Goal: Task Accomplishment & Management: Manage account settings

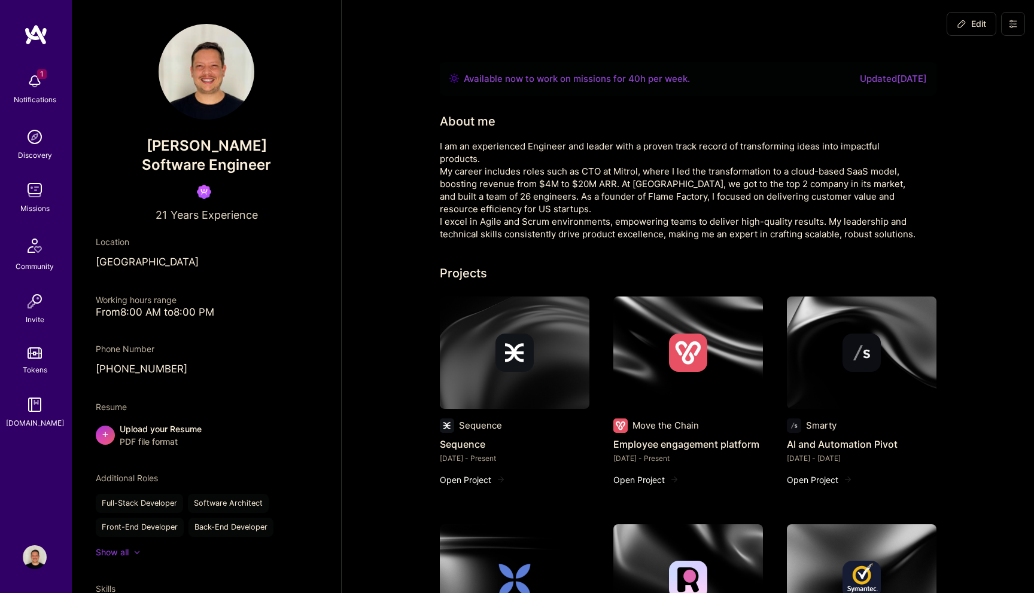
click at [37, 90] on img at bounding box center [35, 81] width 24 height 24
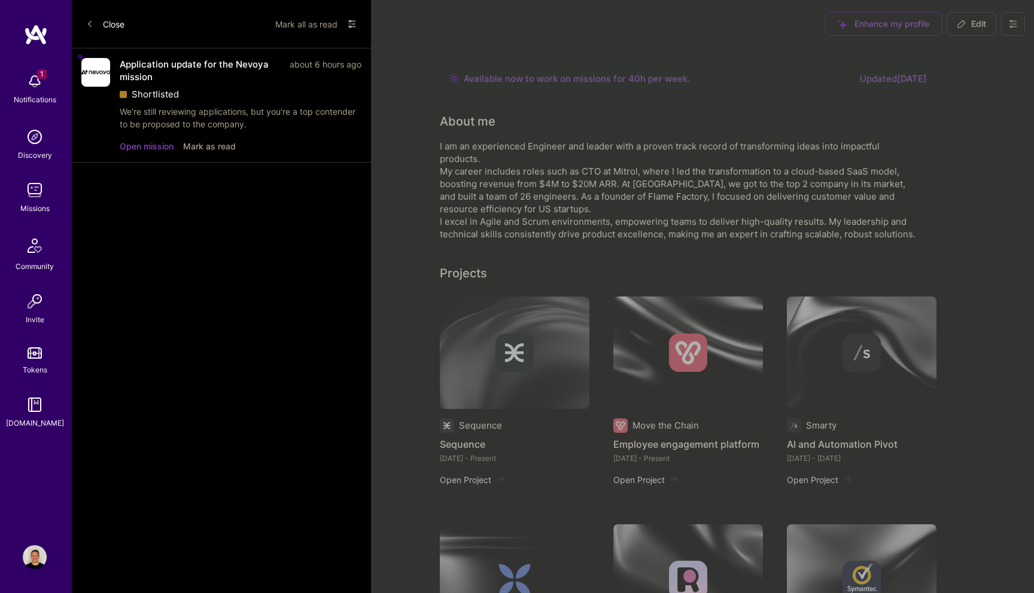
click at [149, 148] on button "Open mission" at bounding box center [147, 146] width 54 height 13
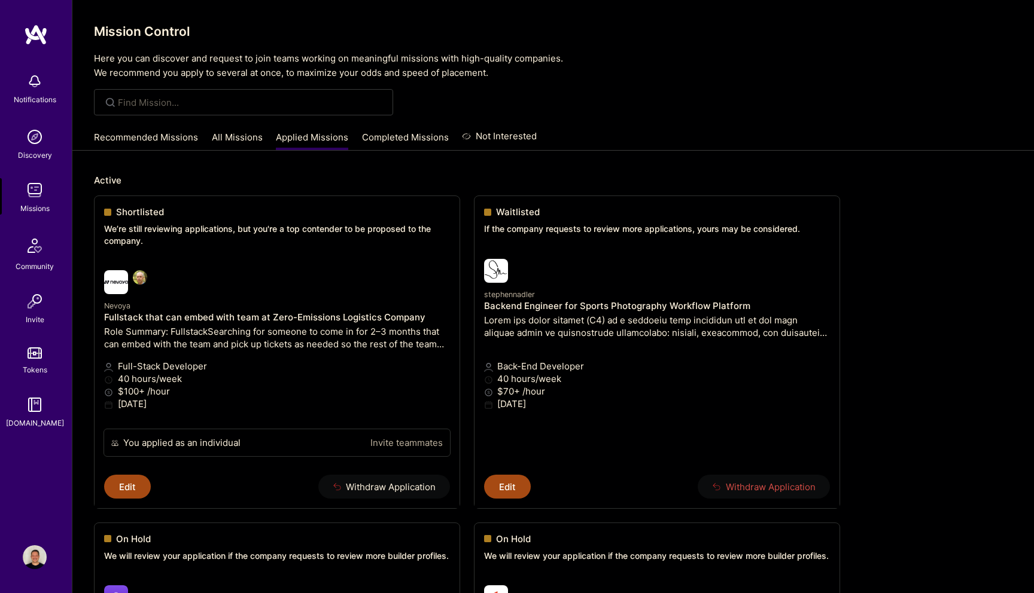
click at [155, 138] on link "Recommended Missions" at bounding box center [146, 141] width 104 height 20
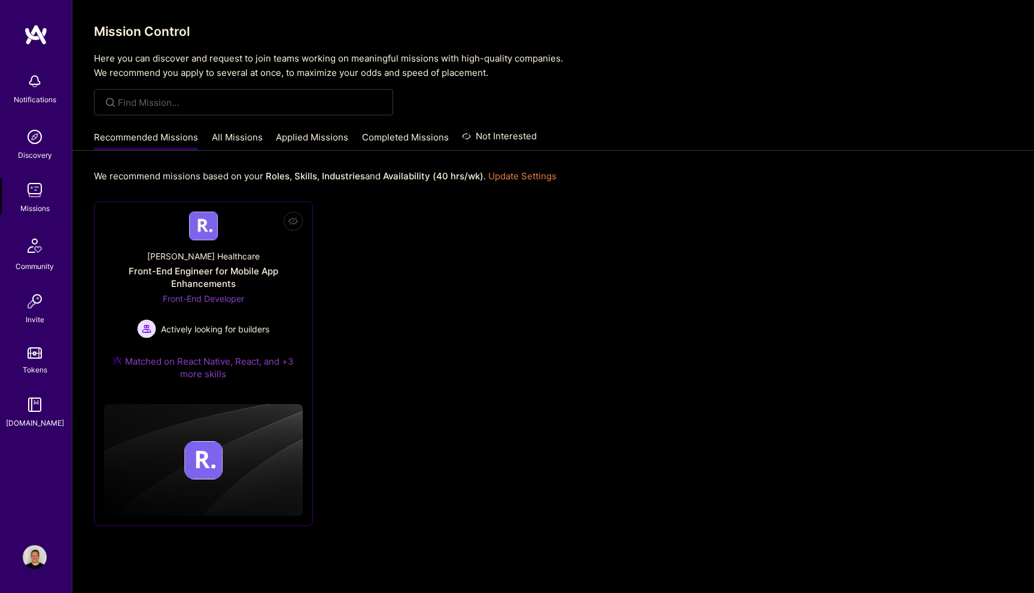
click at [221, 283] on div "Front-End Engineer for Mobile App Enhancements" at bounding box center [203, 277] width 199 height 25
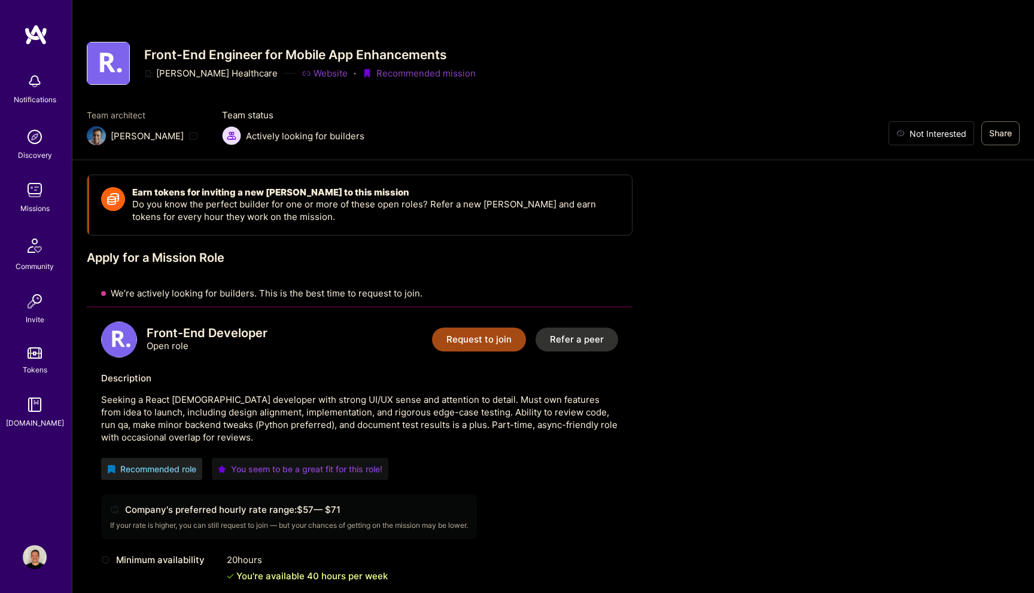
click at [958, 136] on span "Not Interested" at bounding box center [937, 133] width 57 height 13
click at [41, 28] on img at bounding box center [36, 35] width 24 height 22
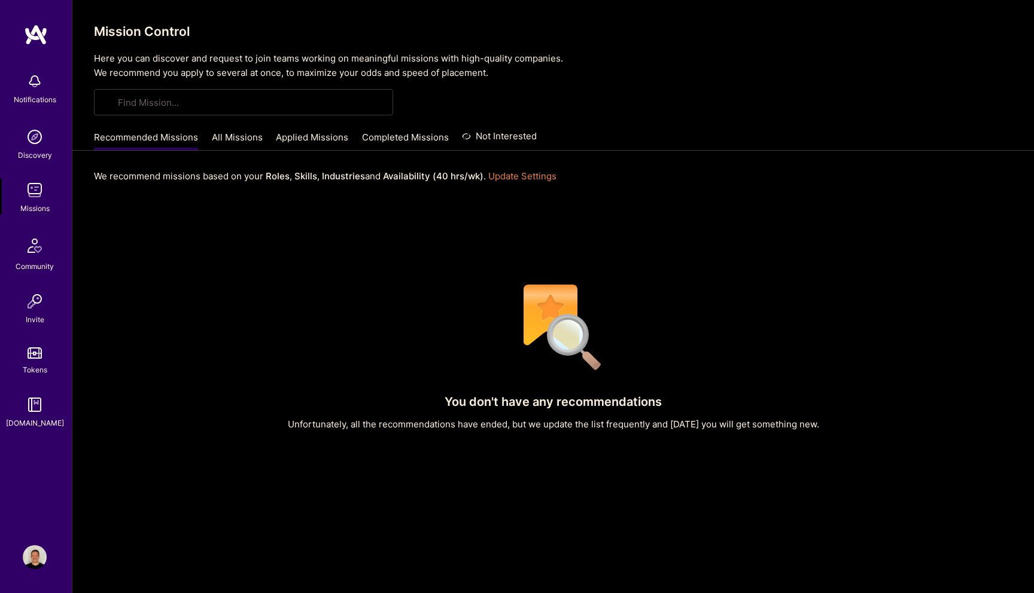
click at [303, 135] on link "Applied Missions" at bounding box center [312, 141] width 72 height 20
